Goal: Navigation & Orientation: Find specific page/section

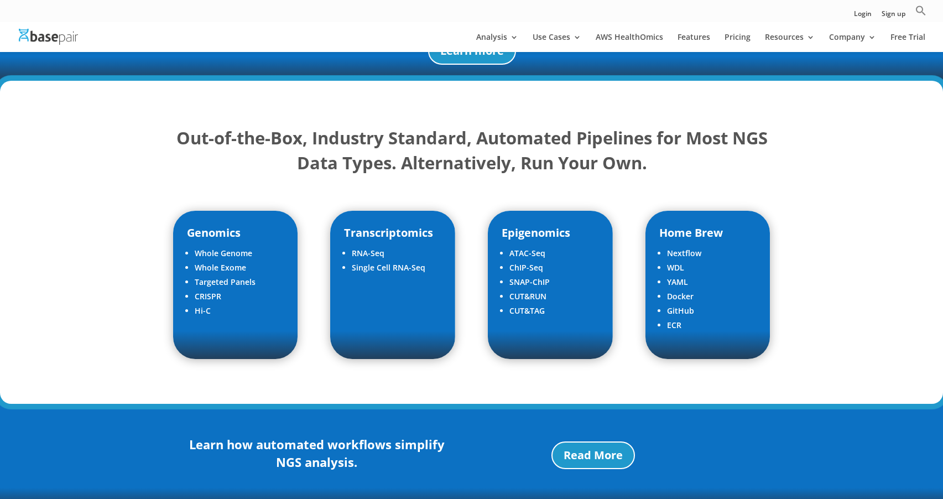
scroll to position [1434, 0]
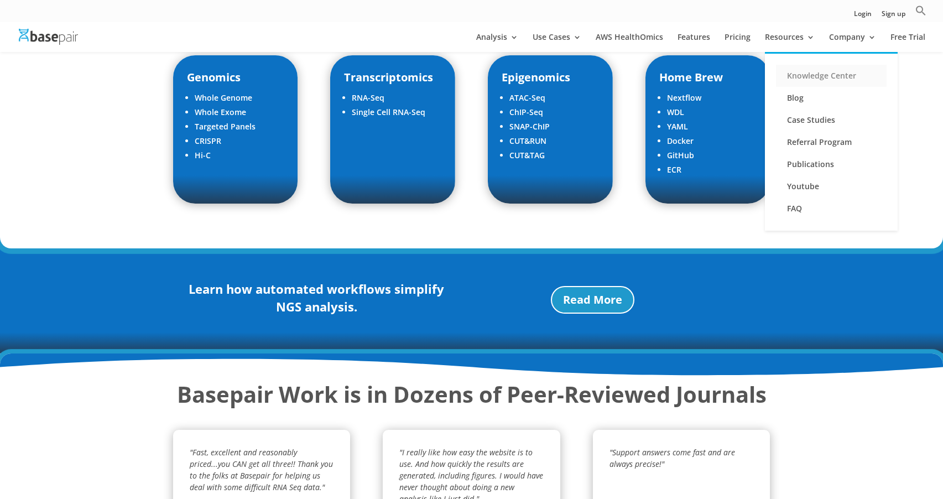
click at [799, 74] on link "Knowledge Center" at bounding box center [831, 76] width 111 height 22
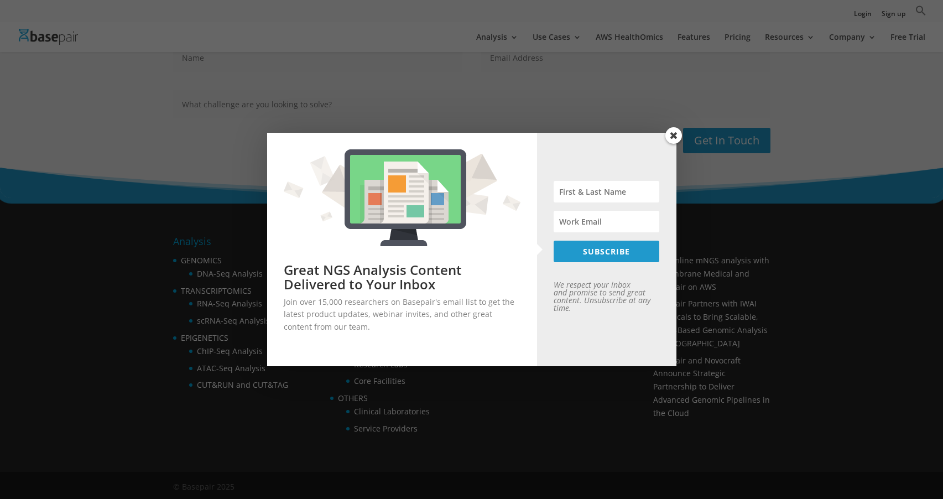
scroll to position [1569, 0]
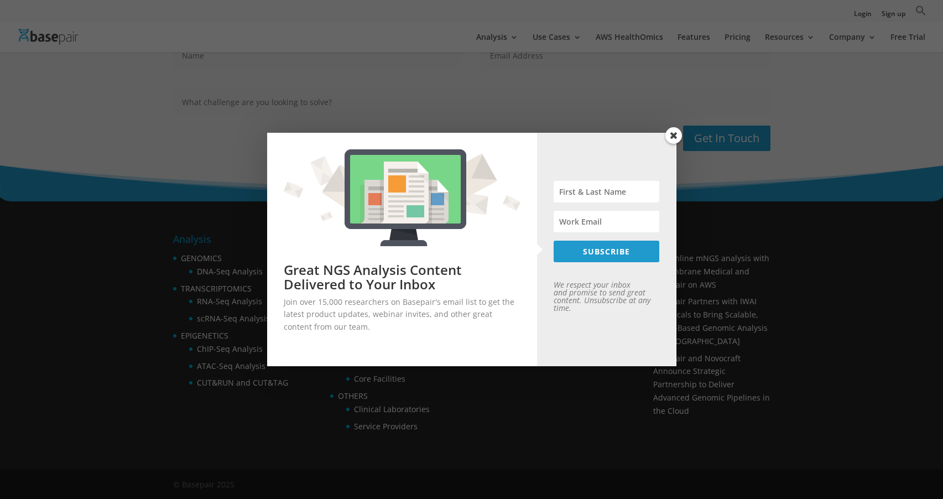
click at [669, 132] on span at bounding box center [673, 135] width 17 height 17
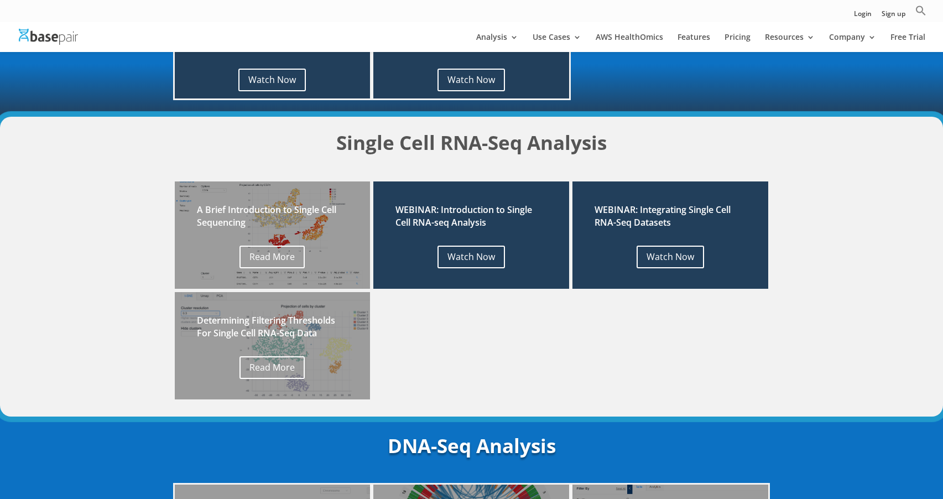
scroll to position [0, 0]
